Goal: Task Accomplishment & Management: Manage account settings

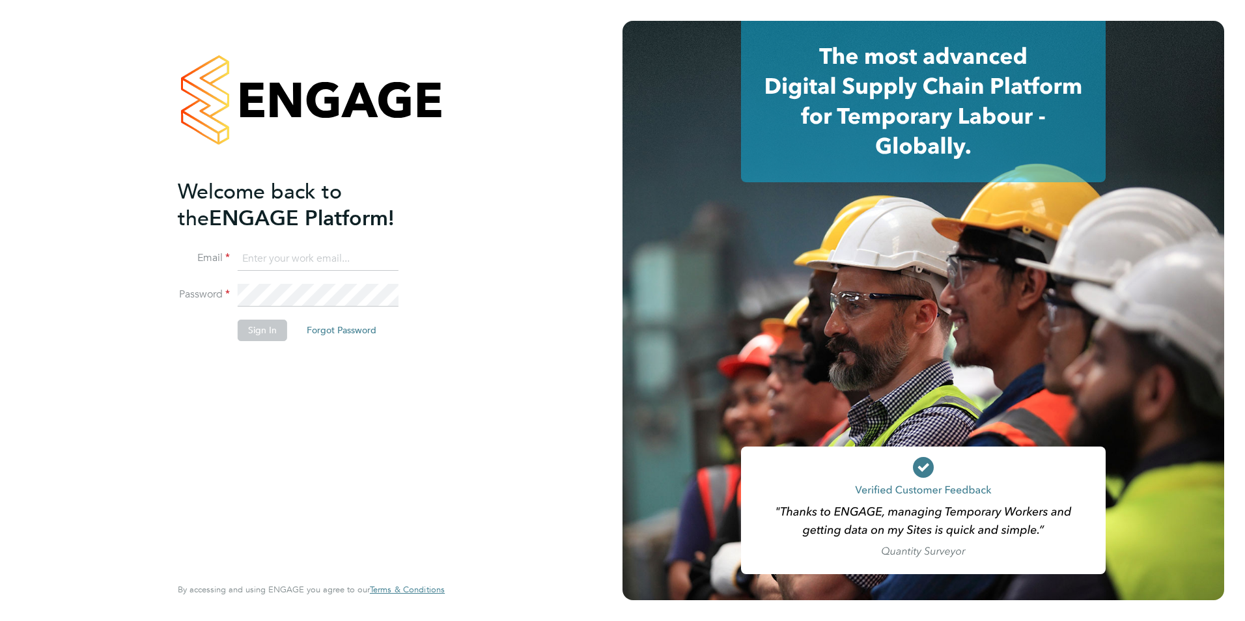
type input "[EMAIL_ADDRESS][DOMAIN_NAME]"
click at [255, 337] on button "Sign In" at bounding box center [262, 330] width 49 height 21
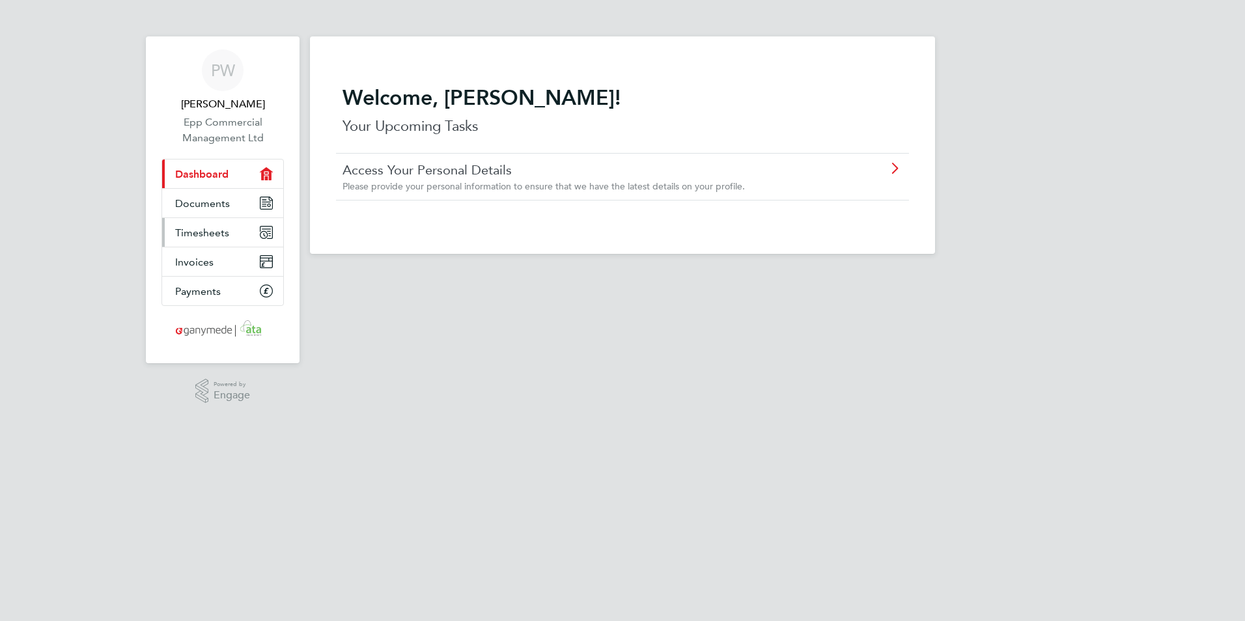
click at [245, 223] on link "Timesheets" at bounding box center [222, 232] width 121 height 29
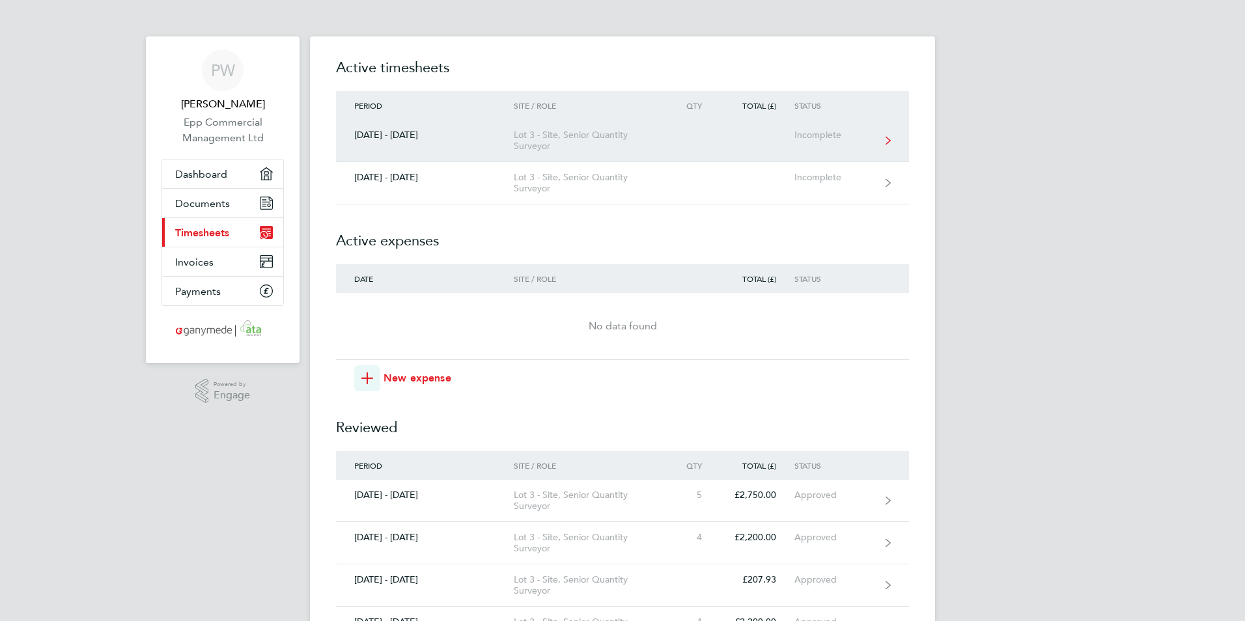
click at [543, 137] on div "Lot 3 - Site, Senior Quantity Surveyor" at bounding box center [588, 141] width 149 height 22
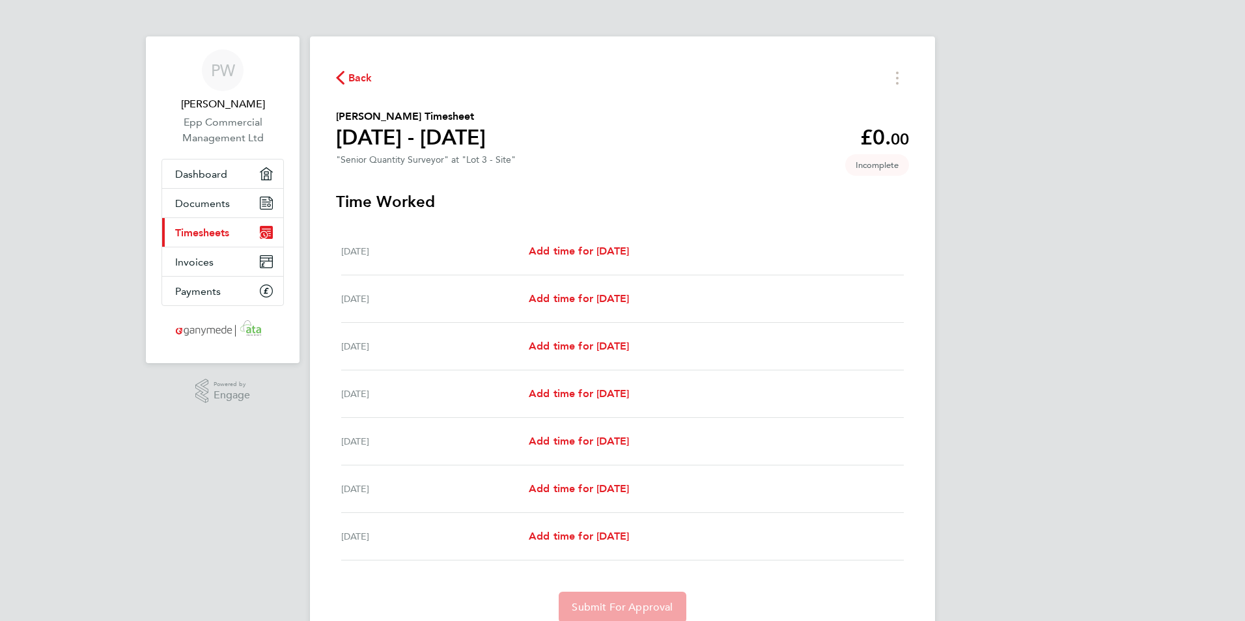
click at [334, 69] on div "Back [PERSON_NAME] Timesheet [DATE] - [DATE] £0. 00 "Senior Quantity Surveyor" …" at bounding box center [622, 345] width 625 height 618
click at [335, 76] on div "Back [PERSON_NAME] Timesheet [DATE] - [DATE] £0. 00 "Senior Quantity Surveyor" …" at bounding box center [622, 345] width 625 height 618
click at [344, 76] on icon "button" at bounding box center [340, 78] width 8 height 14
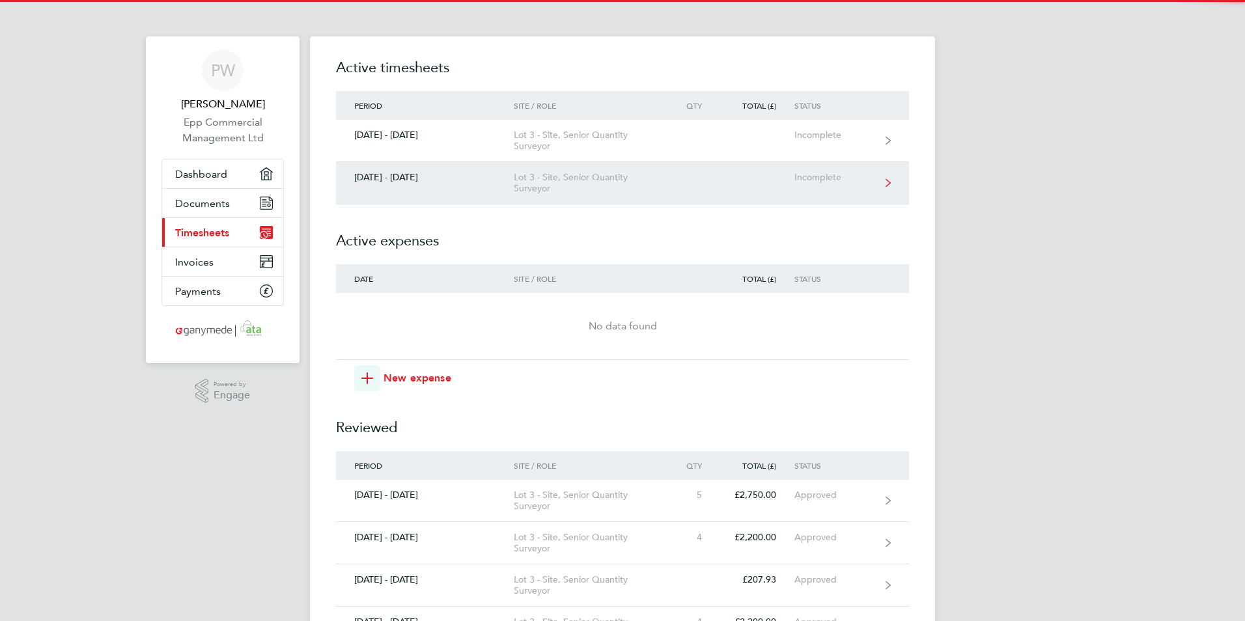
click at [524, 186] on div "Lot 3 - Site, Senior Quantity Surveyor" at bounding box center [588, 183] width 149 height 22
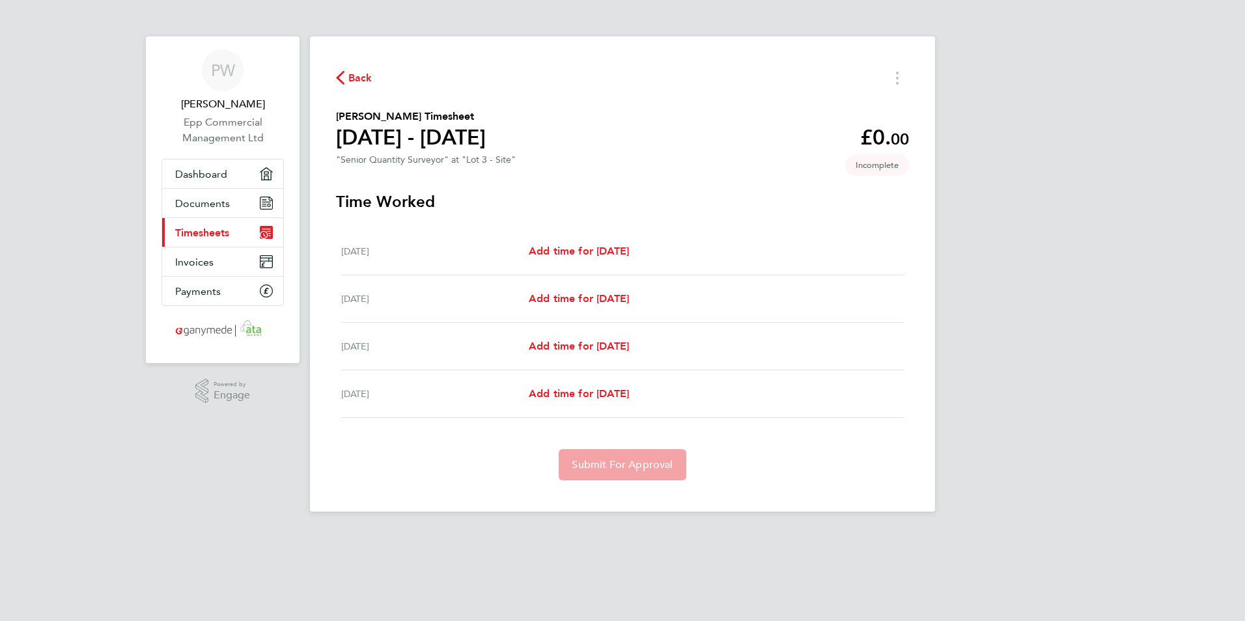
click at [365, 70] on span "Back" at bounding box center [360, 78] width 24 height 16
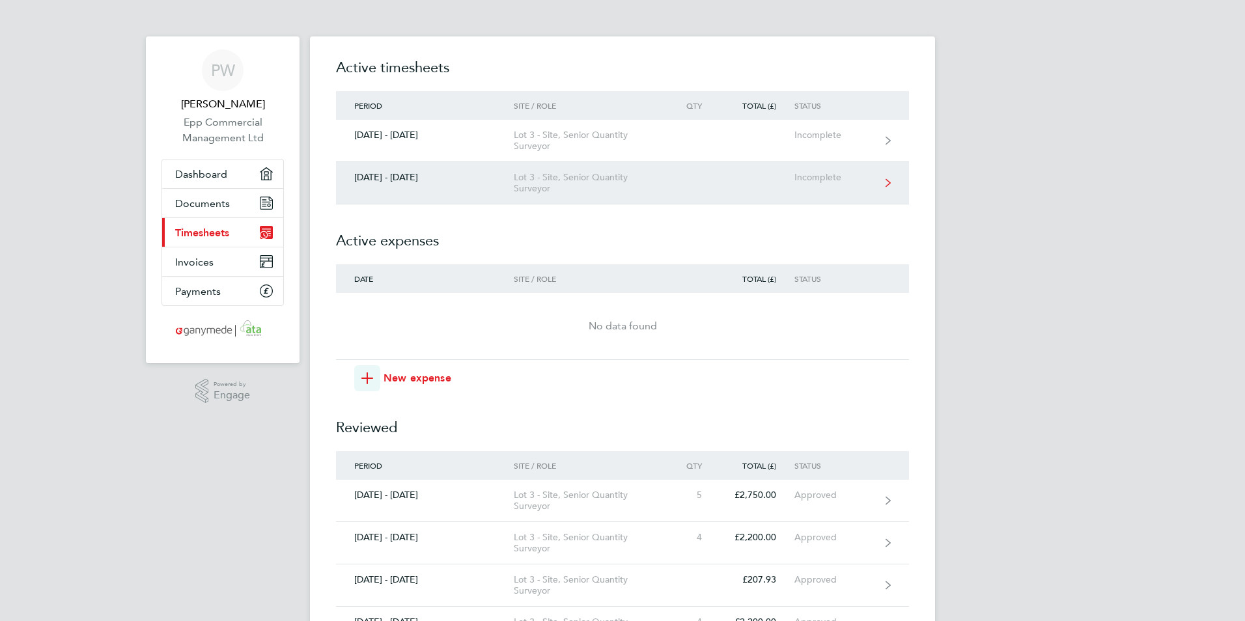
click at [568, 197] on link "[DATE] - [DATE] Lot 3 - Site, Senior Quantity Surveyor Incomplete" at bounding box center [622, 183] width 573 height 42
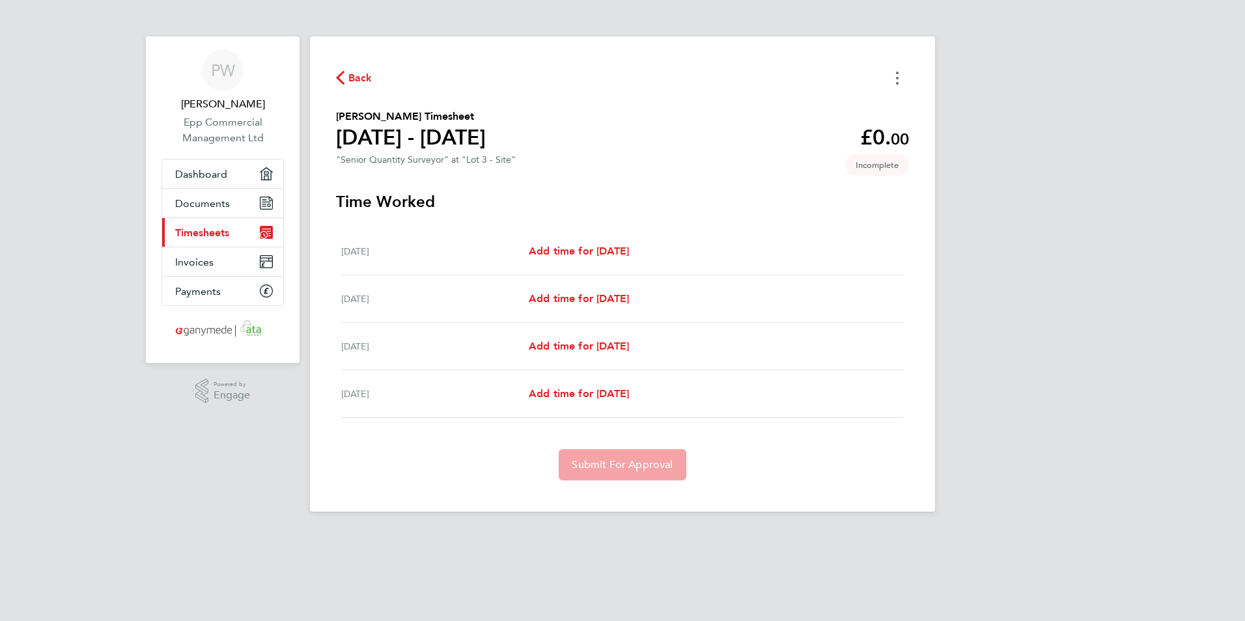
click at [908, 76] on button "Timesheets Menu" at bounding box center [897, 78] width 23 height 20
drag, startPoint x: 814, startPoint y: 180, endPoint x: 404, endPoint y: 165, distance: 409.8
click at [765, 180] on div "Back [PERSON_NAME] as absent [PERSON_NAME] Timesheet [DATE] - [DATE] £0. 00 "Se…" at bounding box center [622, 273] width 625 height 475
click at [357, 78] on span "Back" at bounding box center [360, 78] width 24 height 16
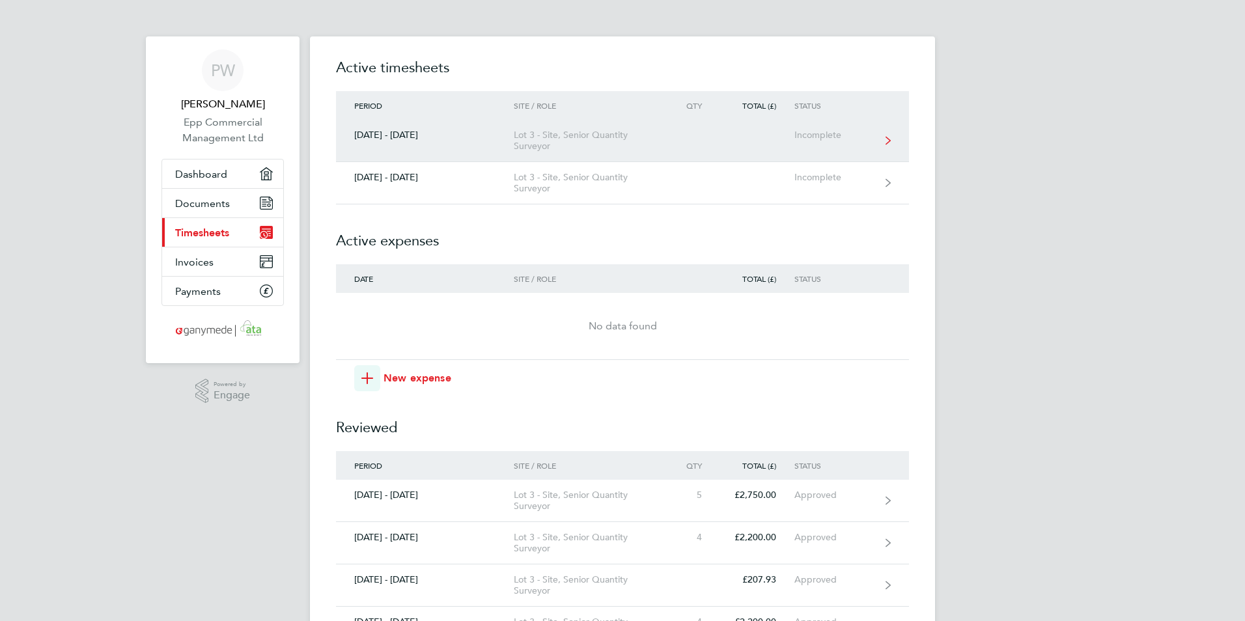
click at [493, 126] on link "[DATE] - [DATE] Lot 3 - Site, Senior Quantity Surveyor Incomplete" at bounding box center [622, 141] width 573 height 42
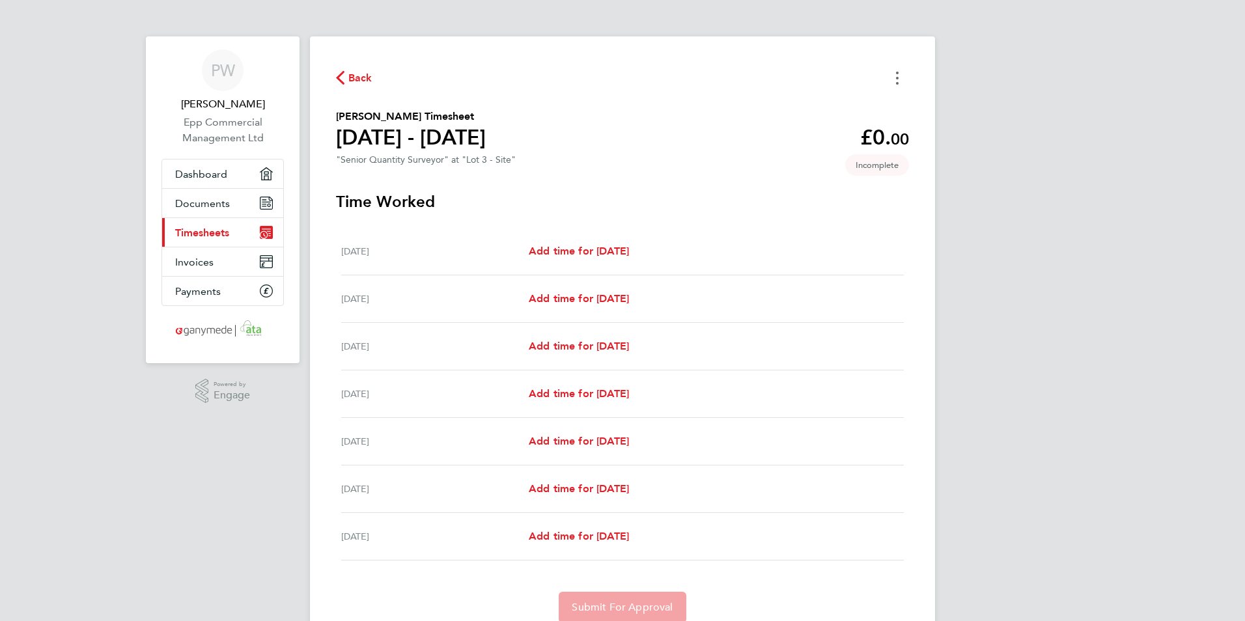
click at [902, 76] on button "Timesheets Menu" at bounding box center [897, 78] width 23 height 20
click at [807, 110] on button "Mark as absent" at bounding box center [831, 107] width 156 height 26
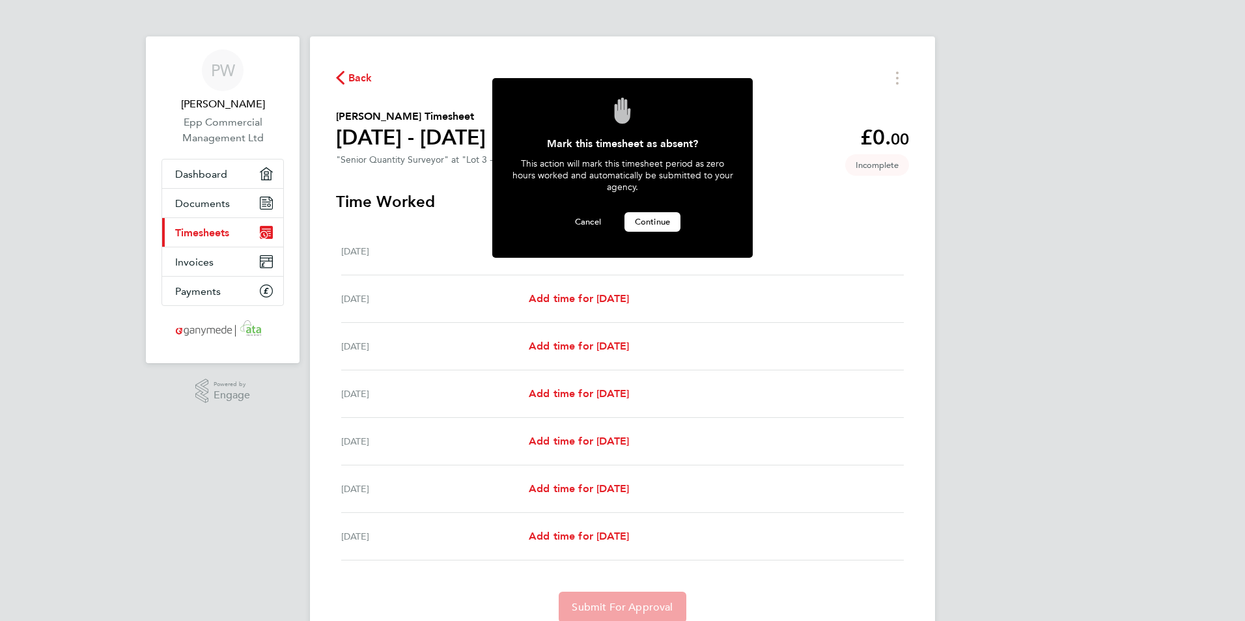
click at [660, 219] on span "Continue" at bounding box center [652, 221] width 35 height 11
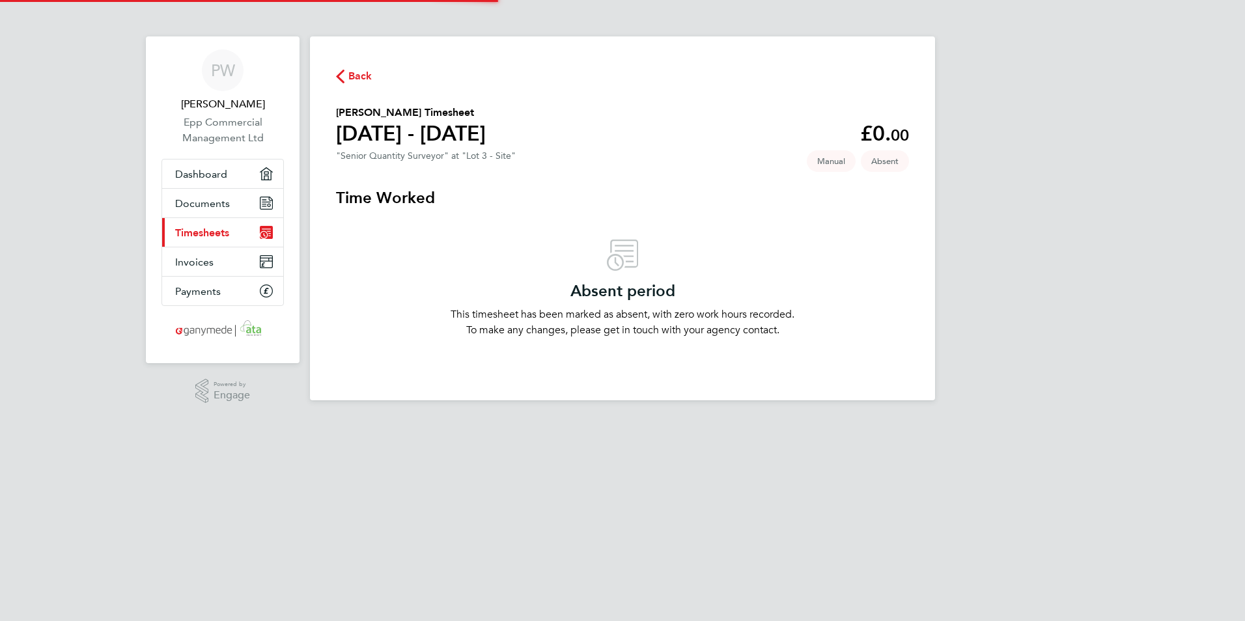
click at [332, 57] on div "Back [PERSON_NAME] Timesheet [DATE] - [DATE] £0. 00 "Senior Quantity Surveyor" …" at bounding box center [622, 218] width 625 height 364
click at [351, 66] on div "Back [PERSON_NAME] Timesheet [DATE] - [DATE] £0. 00 "Senior Quantity Surveyor" …" at bounding box center [622, 218] width 625 height 364
click at [354, 70] on span "Back" at bounding box center [360, 76] width 24 height 16
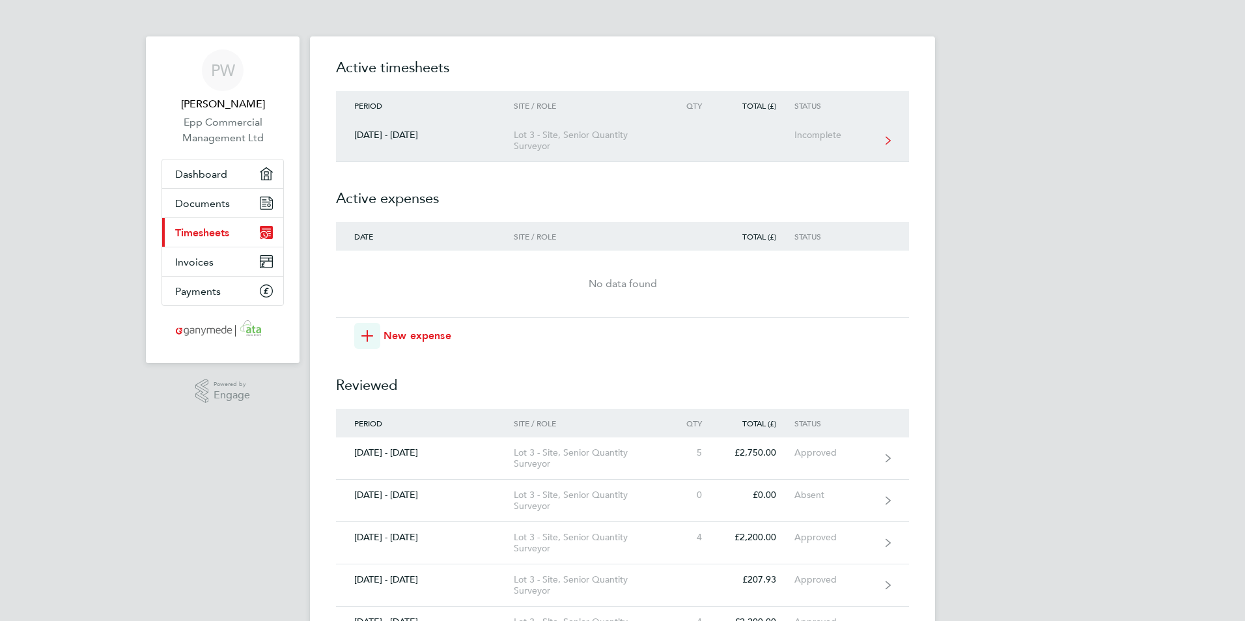
click at [468, 126] on link "[DATE] - [DATE] Lot 3 - Site, Senior Quantity Surveyor Incomplete" at bounding box center [622, 141] width 573 height 42
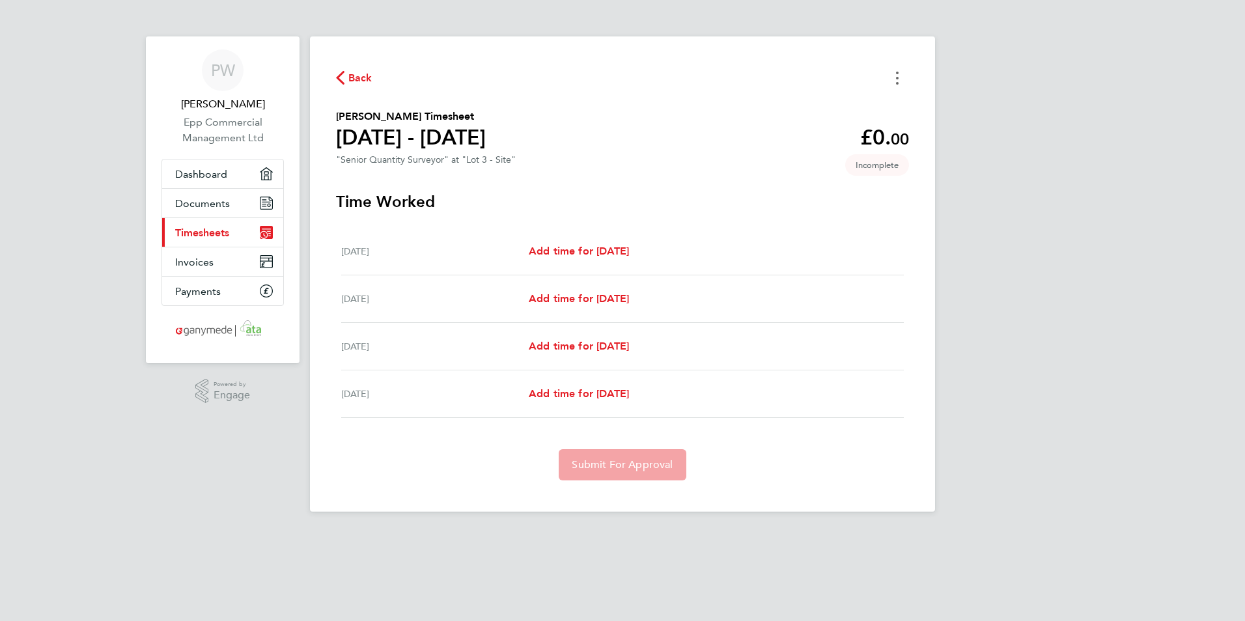
click at [890, 71] on button "Timesheets Menu" at bounding box center [897, 78] width 23 height 20
click at [628, 202] on h3 "Time Worked" at bounding box center [622, 201] width 573 height 21
click at [600, 251] on span "Add time for [DATE]" at bounding box center [579, 251] width 100 height 12
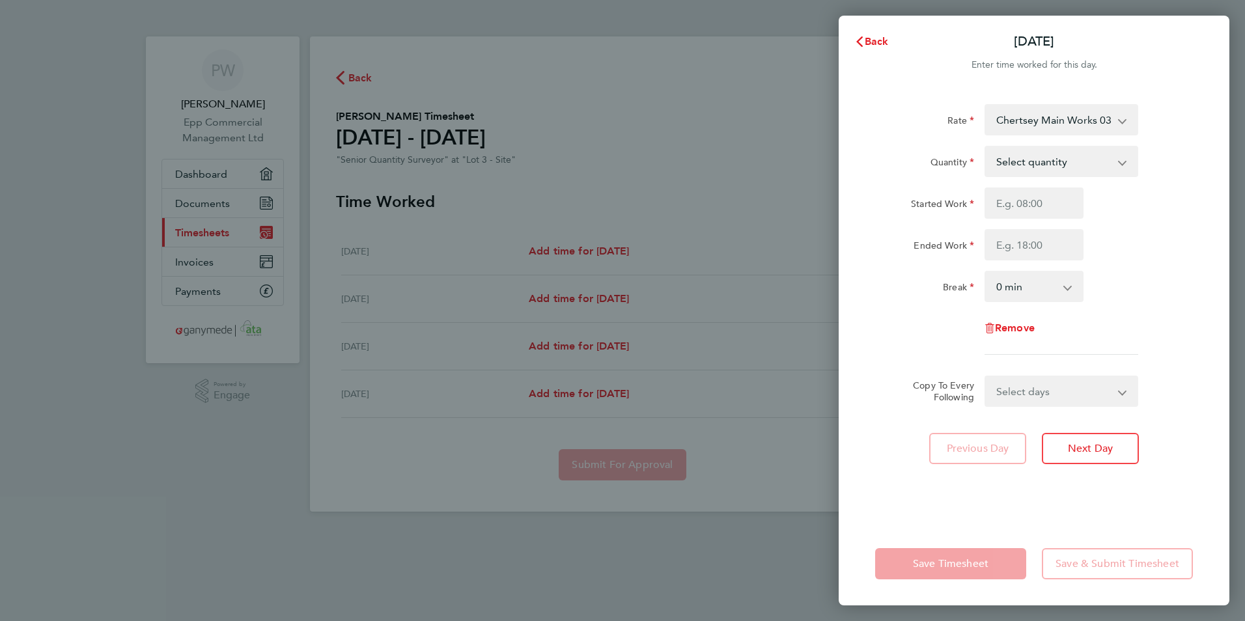
click at [1038, 147] on div "Select quantity 0.5 1" at bounding box center [1062, 161] width 154 height 31
click at [1052, 107] on select "Chertsey Main Works 03-K441.01-C 9200085256P - 550.00 Chobham Quality 03-J970.0…" at bounding box center [1053, 119] width 135 height 29
drag, startPoint x: 1169, startPoint y: 220, endPoint x: 1144, endPoint y: 190, distance: 39.3
click at [1168, 216] on div "Started Work Ended Work" at bounding box center [1034, 224] width 328 height 73
click at [1104, 163] on select "Select quantity 0.5 1" at bounding box center [1053, 161] width 135 height 29
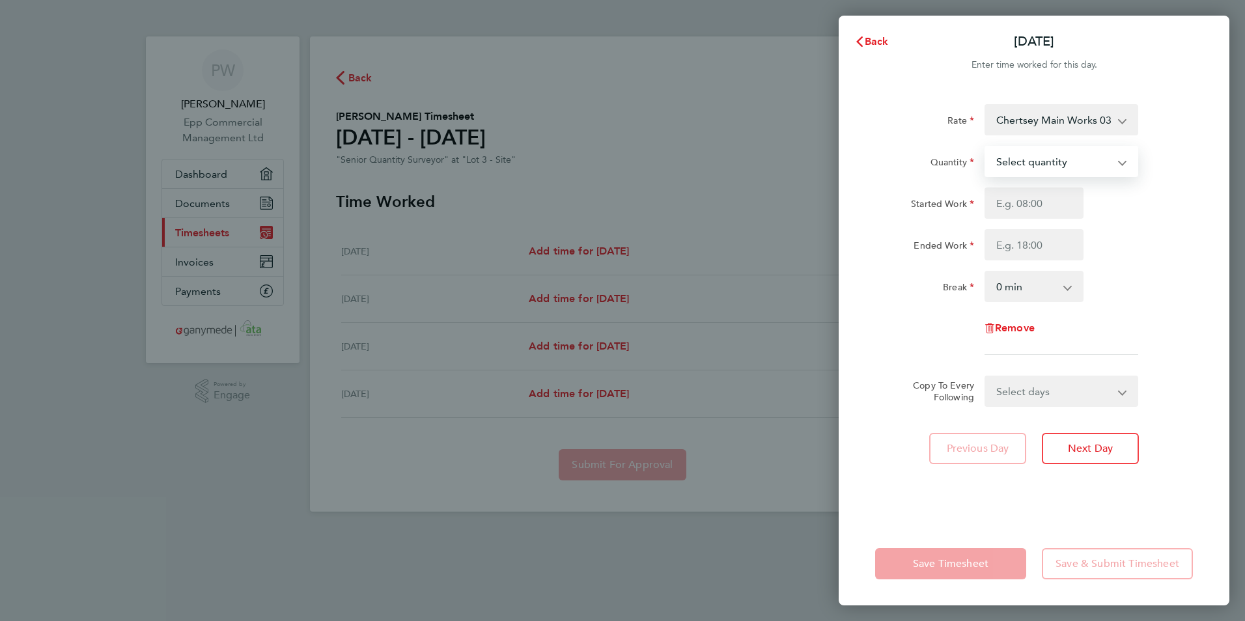
select select "1"
click at [986, 147] on select "Select quantity 0.5 1" at bounding box center [1053, 161] width 135 height 29
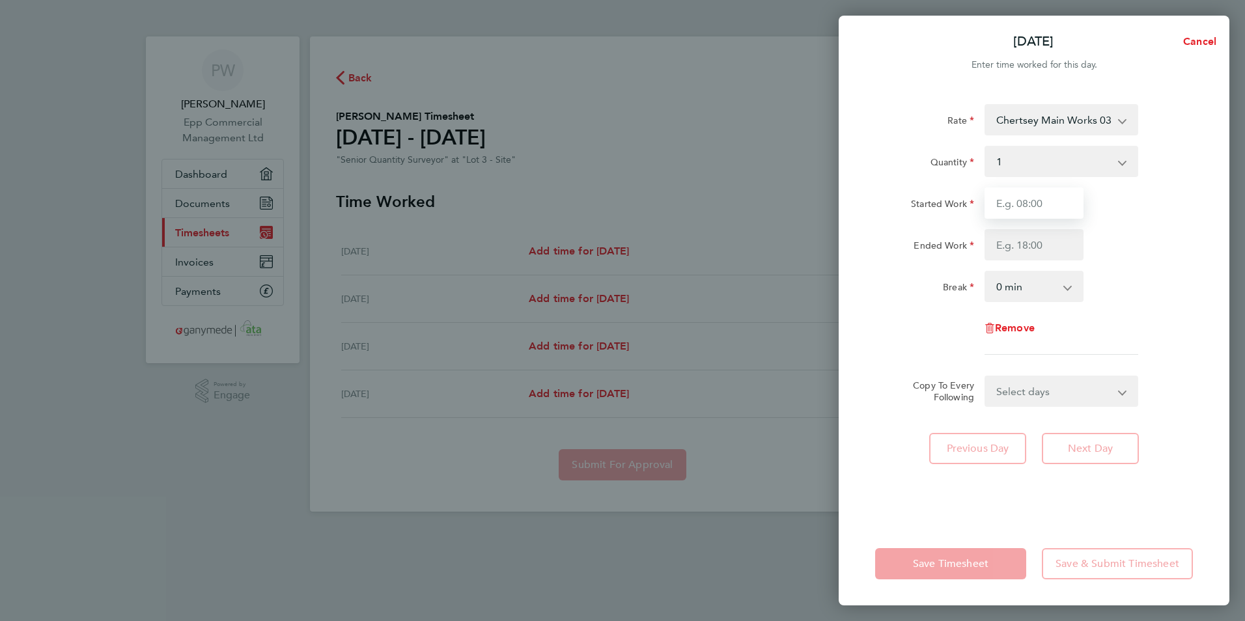
drag, startPoint x: 1044, startPoint y: 204, endPoint x: 1041, endPoint y: 211, distance: 7.6
click at [1044, 204] on input "Started Work" at bounding box center [1034, 203] width 99 height 31
type input "08:00"
type input "17:00"
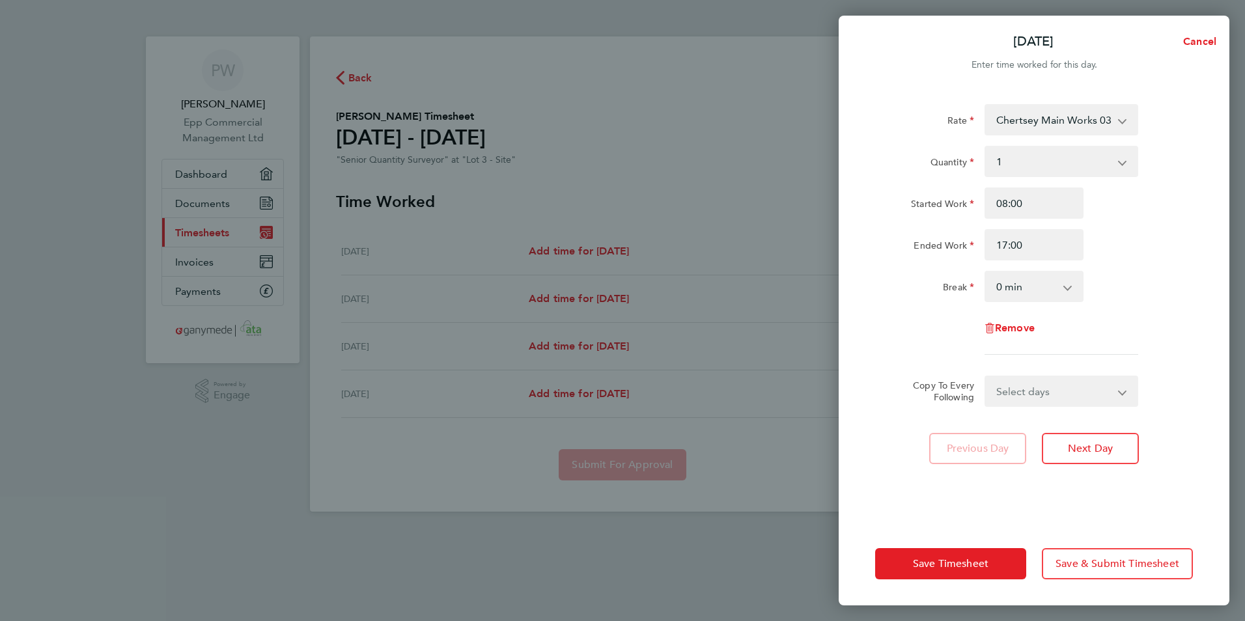
click at [1052, 381] on select "Select days Day [DATE] [DATE] [DATE]" at bounding box center [1054, 391] width 137 height 29
click at [1170, 321] on div "Remove" at bounding box center [1034, 328] width 328 height 31
click at [1197, 41] on span "Cancel" at bounding box center [1197, 41] width 37 height 12
